Goal: Information Seeking & Learning: Learn about a topic

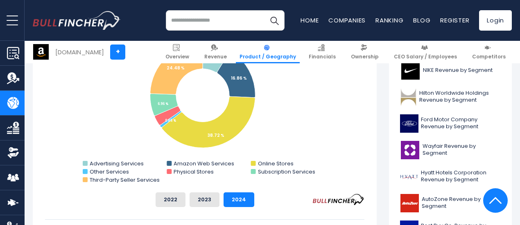
scroll to position [286, 0]
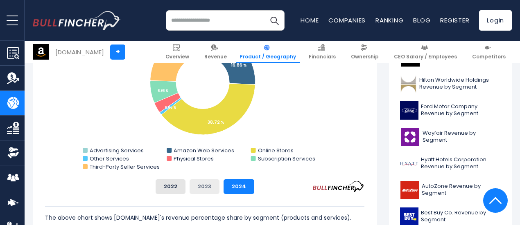
click at [205, 180] on button "2023" at bounding box center [204, 187] width 30 height 15
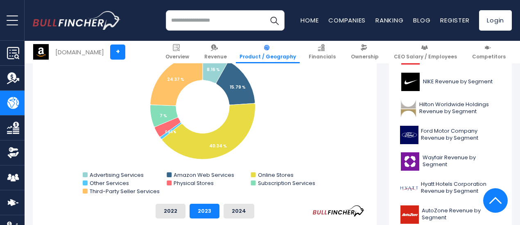
scroll to position [256, 0]
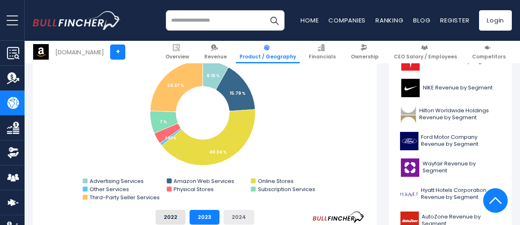
click at [231, 216] on button "2024" at bounding box center [238, 217] width 31 height 15
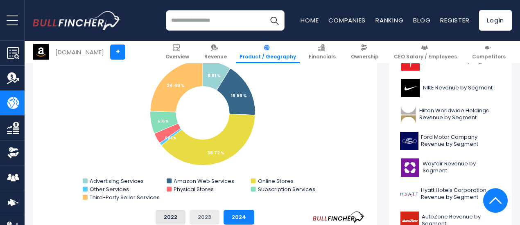
click at [204, 212] on button "2023" at bounding box center [204, 217] width 30 height 15
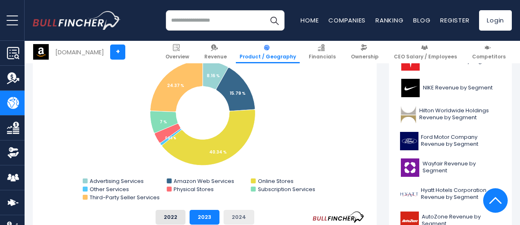
click at [223, 213] on button "2024" at bounding box center [238, 217] width 31 height 15
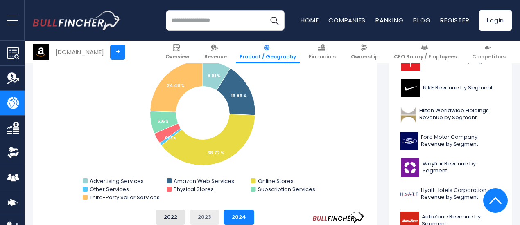
click at [200, 212] on button "2023" at bounding box center [204, 217] width 30 height 15
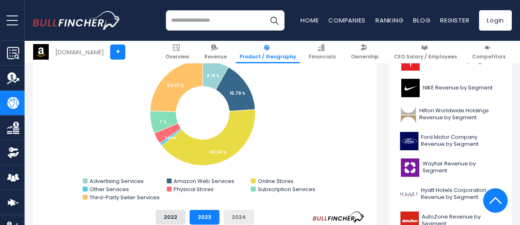
click at [237, 214] on button "2024" at bounding box center [238, 217] width 31 height 15
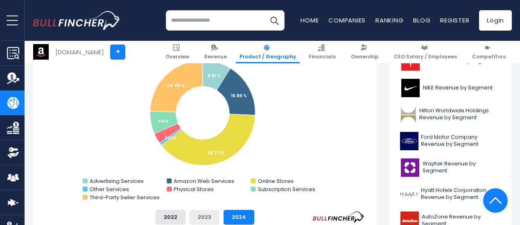
click at [209, 216] on button "2023" at bounding box center [204, 217] width 30 height 15
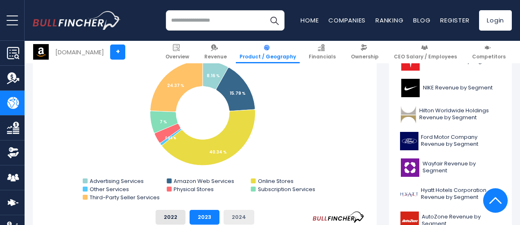
click at [233, 214] on button "2024" at bounding box center [238, 217] width 31 height 15
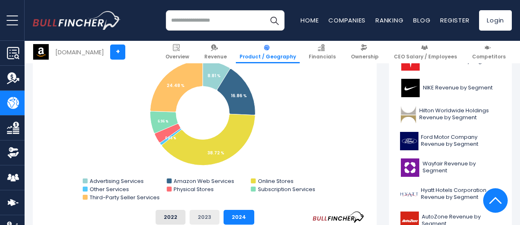
click at [205, 213] on button "2023" at bounding box center [204, 217] width 30 height 15
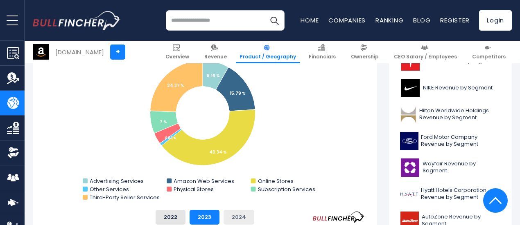
click at [225, 213] on button "2024" at bounding box center [238, 217] width 31 height 15
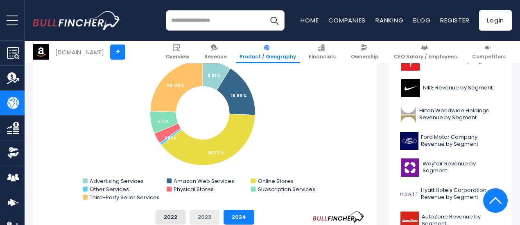
click at [209, 213] on button "2023" at bounding box center [204, 217] width 30 height 15
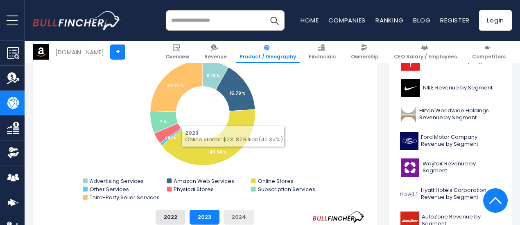
click at [229, 212] on button "2024" at bounding box center [238, 217] width 31 height 15
